Goal: Task Accomplishment & Management: Use online tool/utility

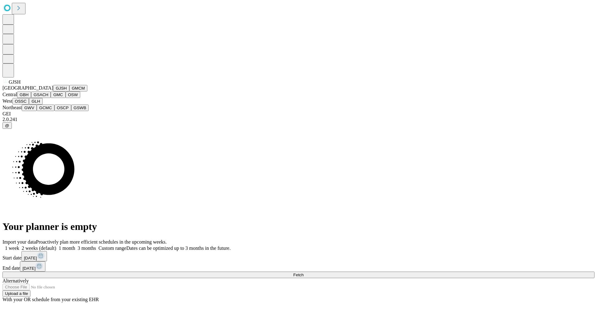
click at [53, 91] on button "GJSH" at bounding box center [61, 88] width 16 height 7
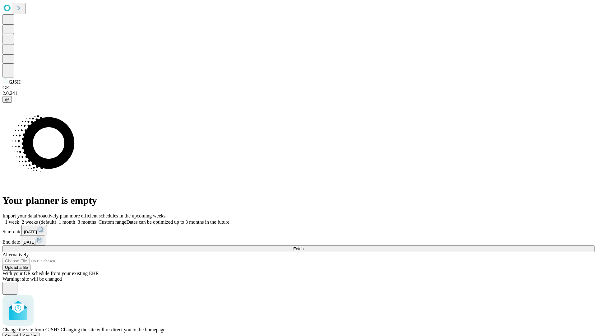
click at [38, 333] on span "Confirm" at bounding box center [30, 335] width 15 height 5
click at [19, 219] on label "1 week" at bounding box center [10, 221] width 17 height 5
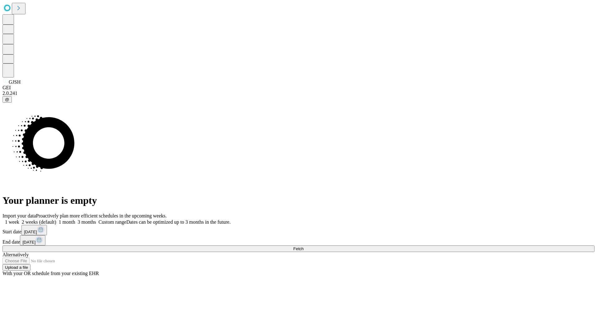
click at [303, 246] on span "Fetch" at bounding box center [298, 248] width 10 height 5
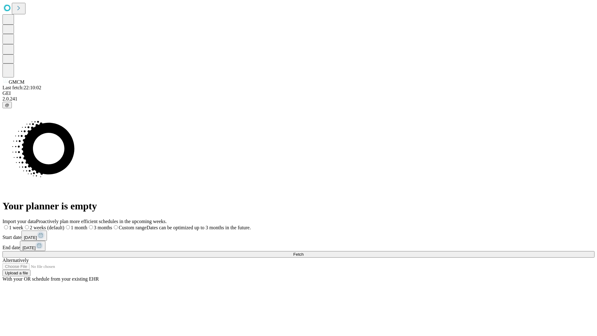
click at [23, 225] on label "1 week" at bounding box center [12, 227] width 21 height 5
click at [303, 252] on span "Fetch" at bounding box center [298, 254] width 10 height 5
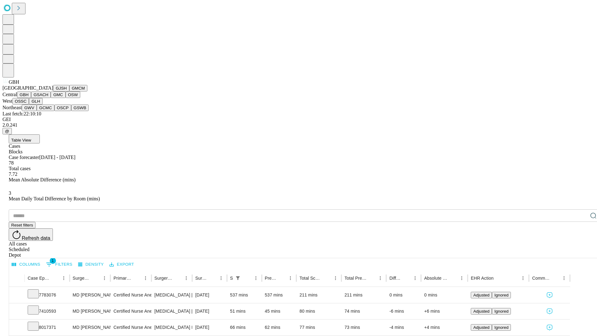
click at [48, 98] on button "GSACH" at bounding box center [41, 94] width 20 height 7
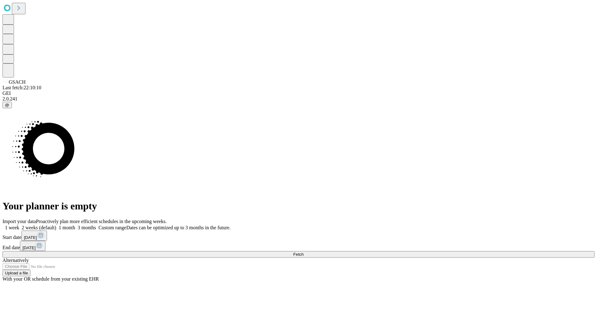
click at [19, 225] on label "1 week" at bounding box center [10, 227] width 17 height 5
click at [303, 252] on span "Fetch" at bounding box center [298, 254] width 10 height 5
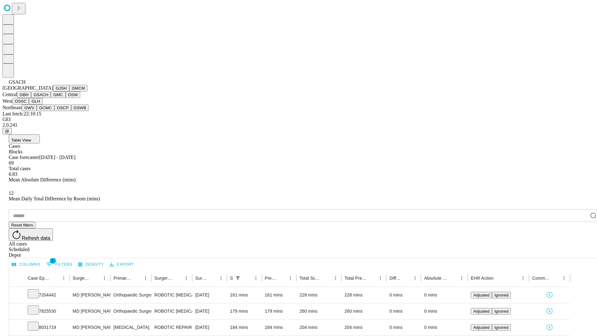
click at [51, 98] on button "GMC" at bounding box center [58, 94] width 15 height 7
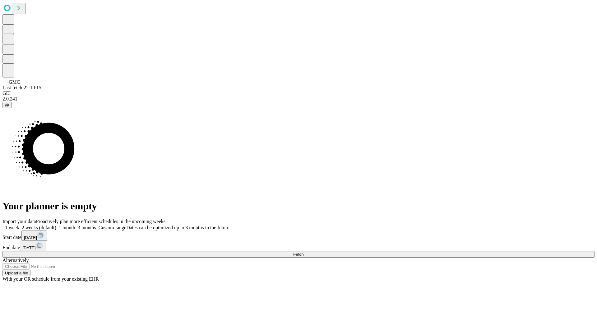
click at [19, 225] on label "1 week" at bounding box center [10, 227] width 17 height 5
click at [303, 252] on span "Fetch" at bounding box center [298, 254] width 10 height 5
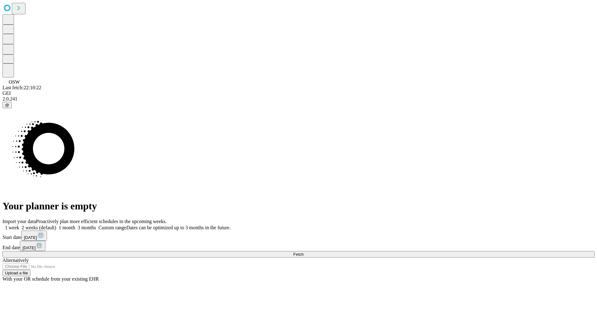
click at [303, 252] on span "Fetch" at bounding box center [298, 254] width 10 height 5
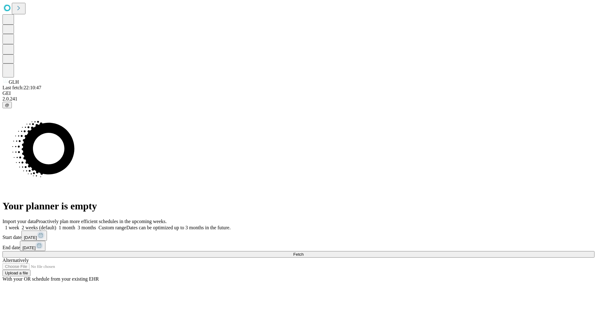
click at [19, 225] on label "1 week" at bounding box center [10, 227] width 17 height 5
click at [303, 252] on span "Fetch" at bounding box center [298, 254] width 10 height 5
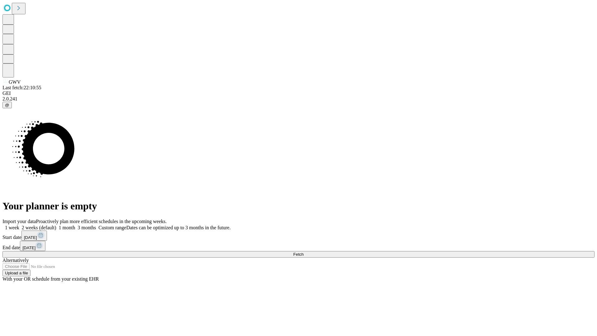
click at [19, 225] on label "1 week" at bounding box center [10, 227] width 17 height 5
click at [303, 252] on span "Fetch" at bounding box center [298, 254] width 10 height 5
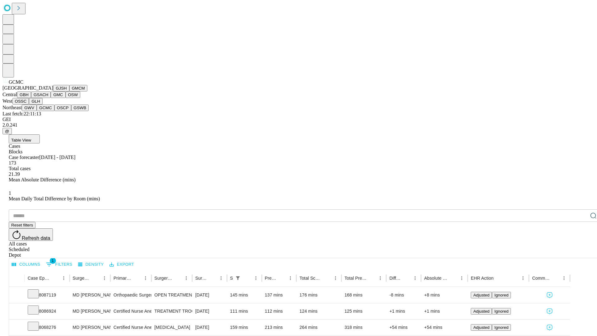
click at [54, 111] on button "OSCP" at bounding box center [62, 107] width 17 height 7
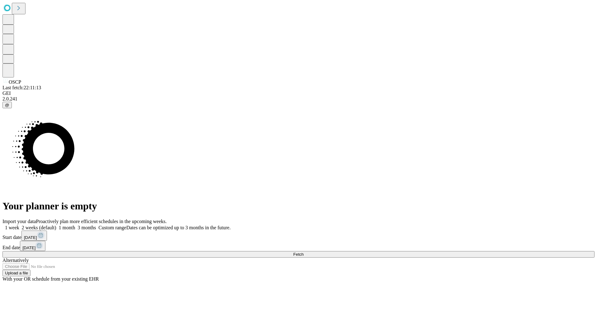
click at [19, 225] on label "1 week" at bounding box center [10, 227] width 17 height 5
click at [303, 252] on span "Fetch" at bounding box center [298, 254] width 10 height 5
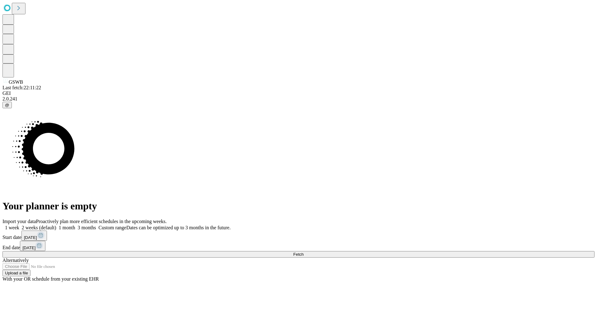
click at [19, 225] on label "1 week" at bounding box center [10, 227] width 17 height 5
click at [303, 252] on span "Fetch" at bounding box center [298, 254] width 10 height 5
